Goal: Information Seeking & Learning: Learn about a topic

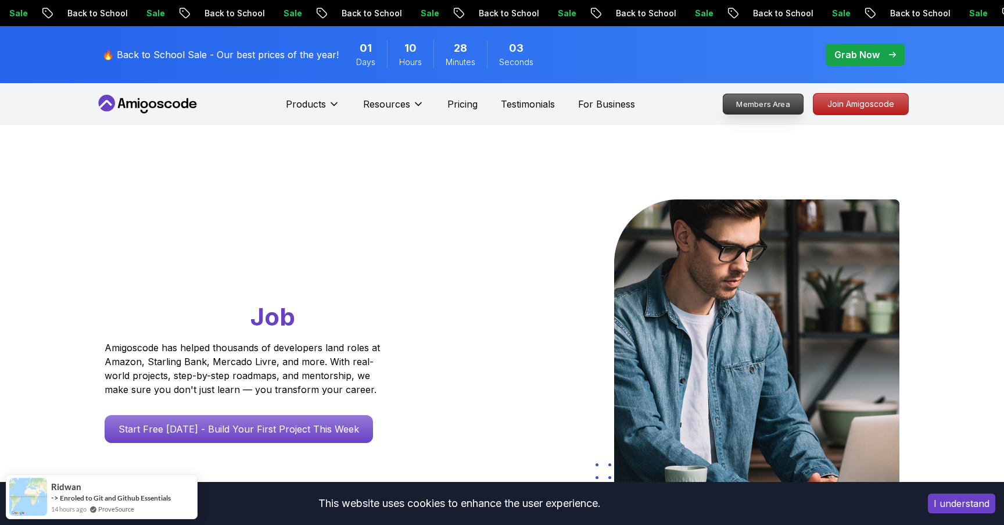
click at [794, 108] on p "Members Area" at bounding box center [764, 104] width 80 height 20
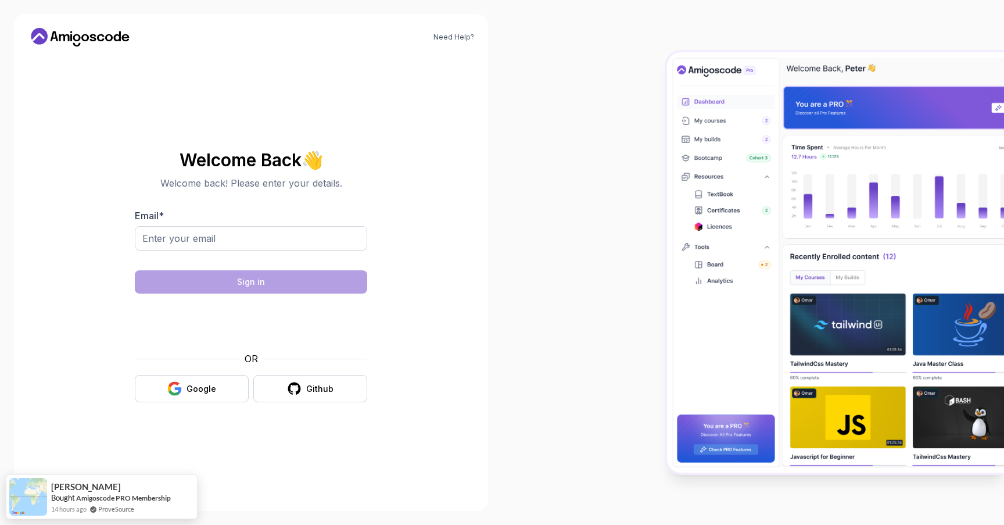
click at [668, 162] on body "Need Help? Welcome Back 👋 Welcome back! Please enter your details. Email * Sign…" at bounding box center [502, 262] width 1004 height 525
click at [61, 33] on icon at bounding box center [80, 37] width 105 height 19
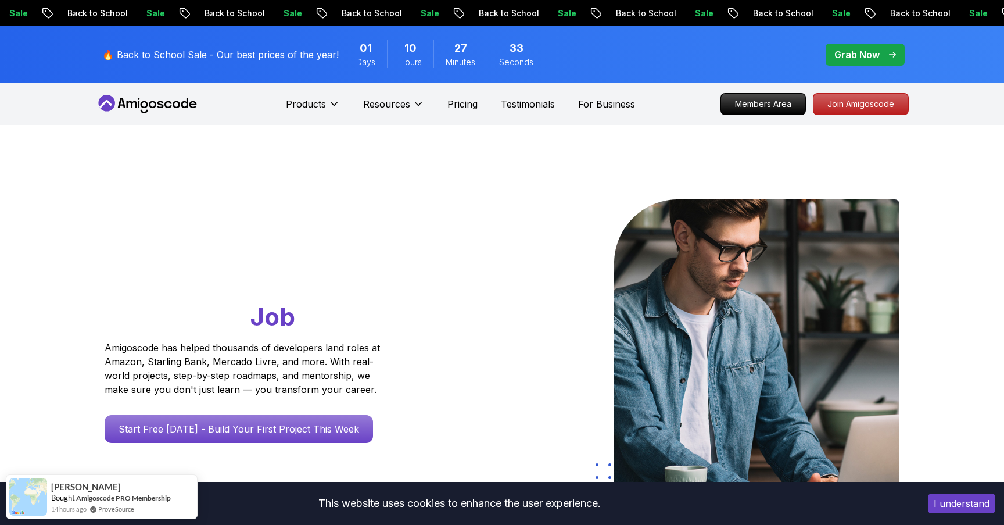
drag, startPoint x: 471, startPoint y: 217, endPoint x: 420, endPoint y: 182, distance: 61.8
click at [465, 209] on div at bounding box center [468, 350] width 68 height 303
click at [464, 102] on p "Pricing" at bounding box center [463, 104] width 30 height 14
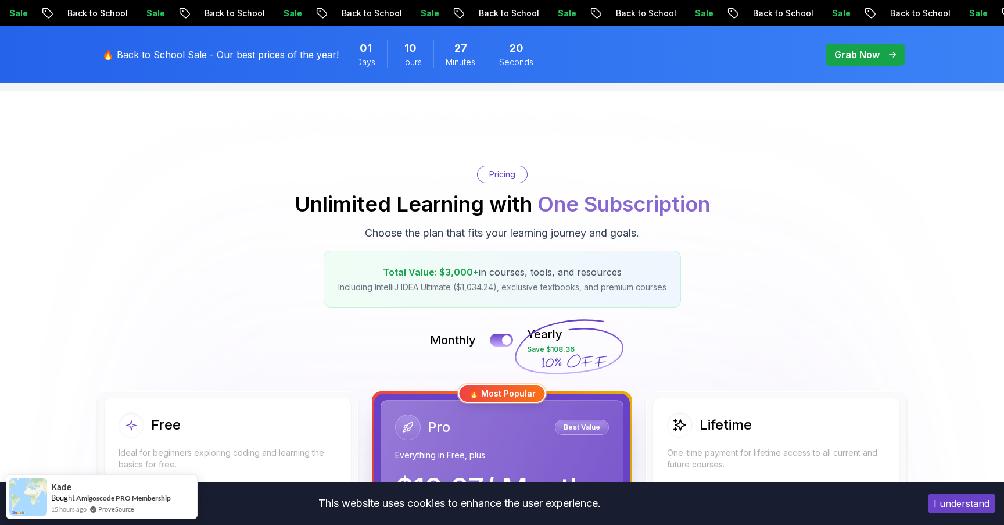
scroll to position [33, 0]
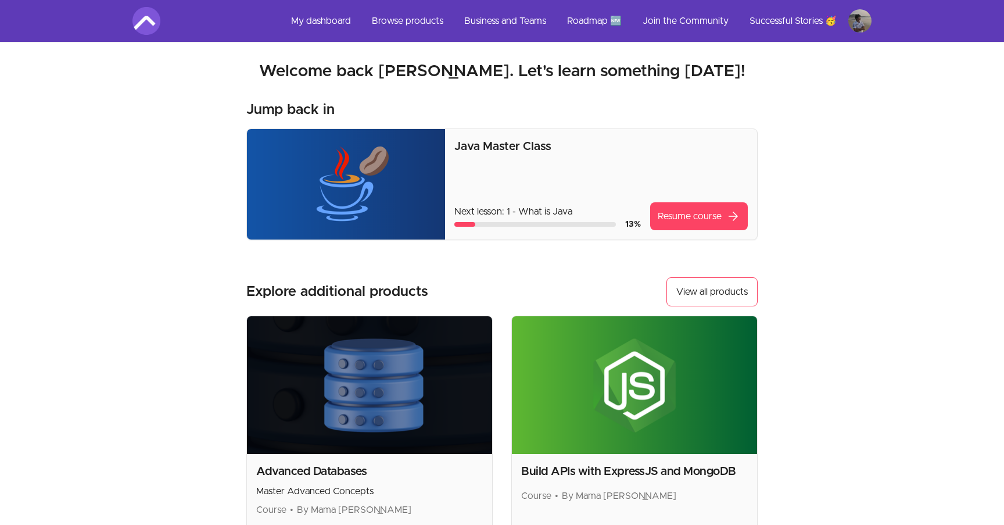
click at [180, 215] on section "Welcome back Aditya! Welcome back Aditya. Let's learn something today! Jump bac…" at bounding box center [502, 312] width 776 height 541
click at [710, 226] on link "Resume course arrow_forward" at bounding box center [699, 216] width 98 height 28
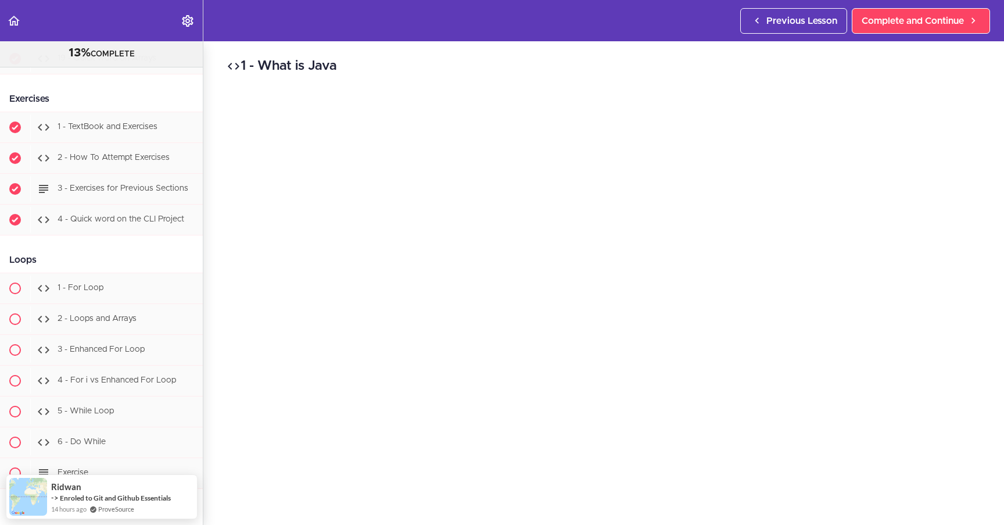
scroll to position [1623, 0]
